Goal: Task Accomplishment & Management: Manage account settings

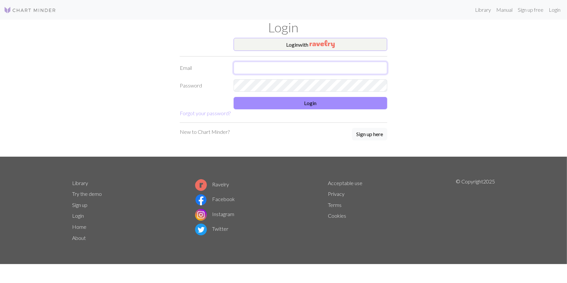
type input "[EMAIL_ADDRESS][DOMAIN_NAME]"
click at [325, 46] on img "button" at bounding box center [322, 44] width 25 height 8
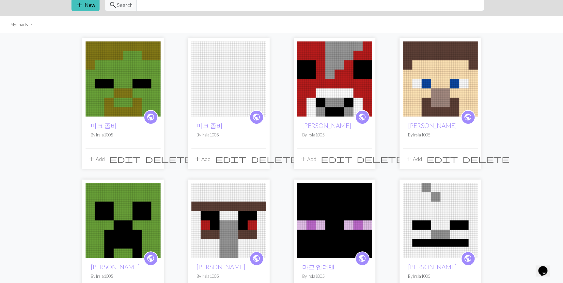
scroll to position [59, 0]
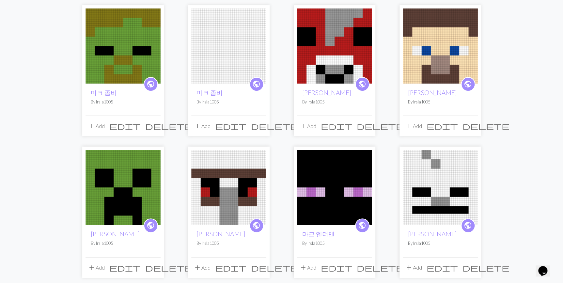
click at [146, 182] on img at bounding box center [122, 187] width 75 height 75
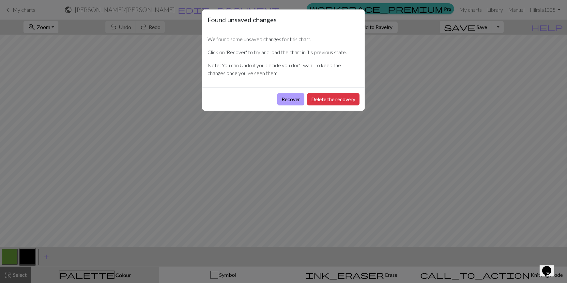
click at [283, 99] on button "Recover" at bounding box center [290, 99] width 27 height 12
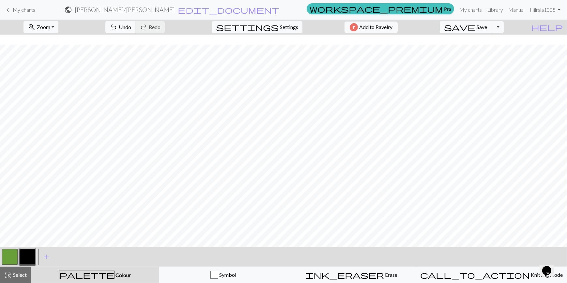
scroll to position [82, 0]
click at [13, 255] on button "button" at bounding box center [10, 257] width 16 height 16
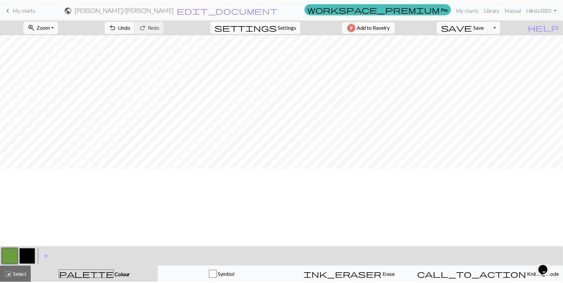
scroll to position [0, 0]
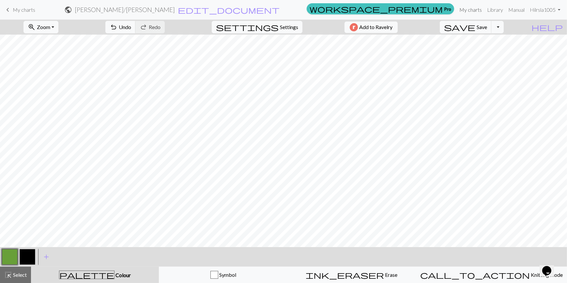
drag, startPoint x: 466, startPoint y: 8, endPoint x: 314, endPoint y: 28, distance: 153.4
click at [466, 8] on link "My charts" at bounding box center [471, 9] width 28 height 13
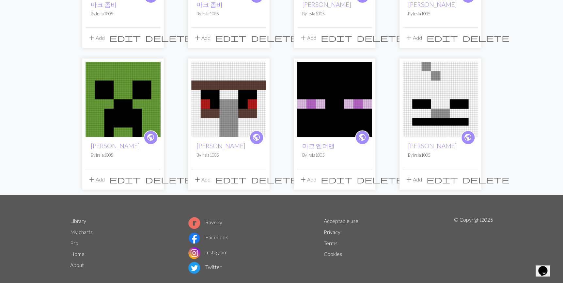
scroll to position [148, 0]
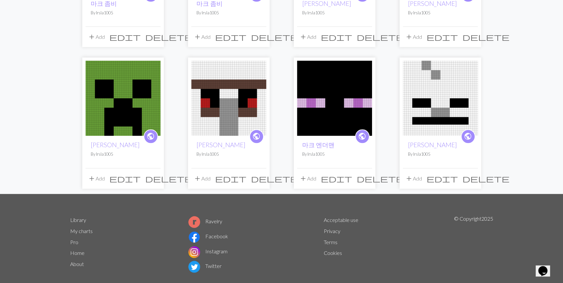
click at [135, 86] on img at bounding box center [122, 98] width 75 height 75
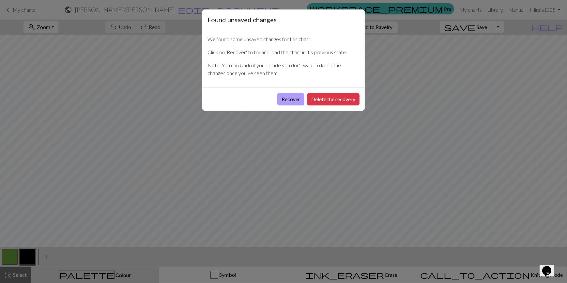
click at [286, 100] on button "Recover" at bounding box center [290, 99] width 27 height 12
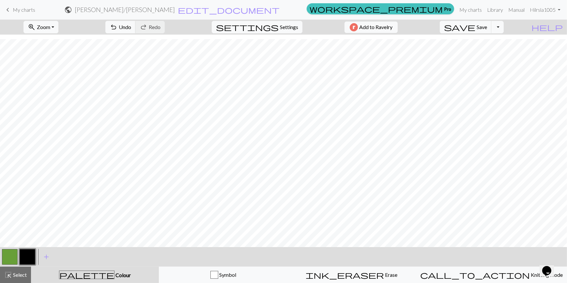
scroll to position [82, 0]
